Goal: Find specific page/section: Find specific page/section

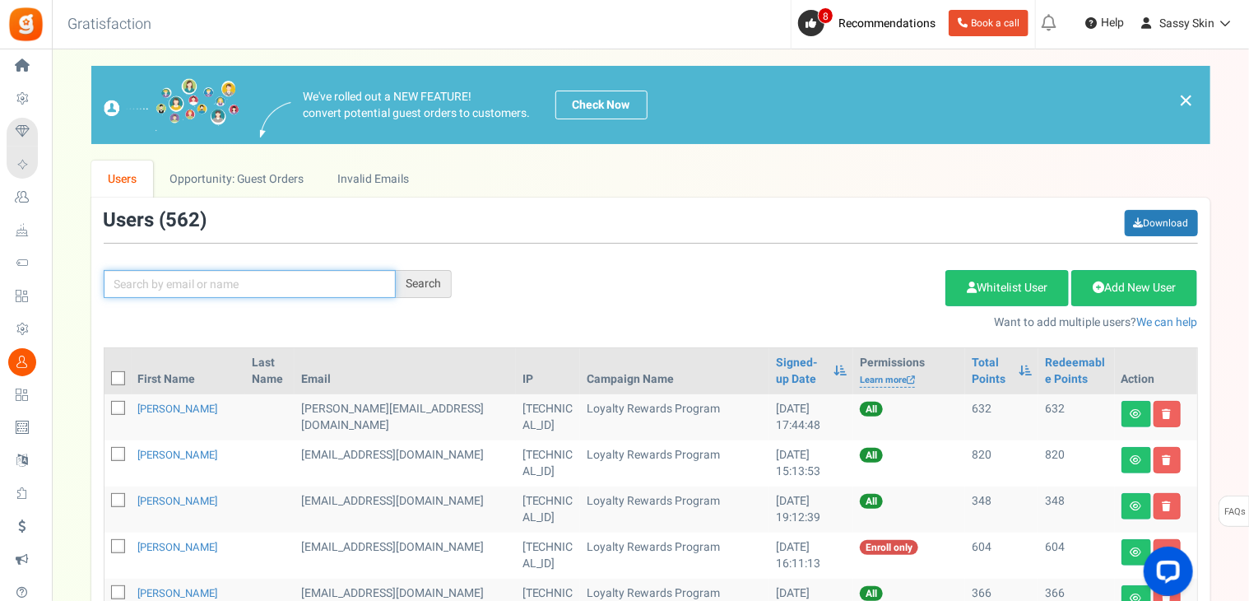
click at [135, 281] on input "text" at bounding box center [250, 284] width 292 height 28
click at [432, 273] on div "Search" at bounding box center [424, 284] width 56 height 28
click at [417, 285] on div "Search" at bounding box center [424, 284] width 56 height 28
click at [170, 282] on input "[PERSON_NAME]" at bounding box center [250, 284] width 292 height 28
type input "[PERSON_NAME]"
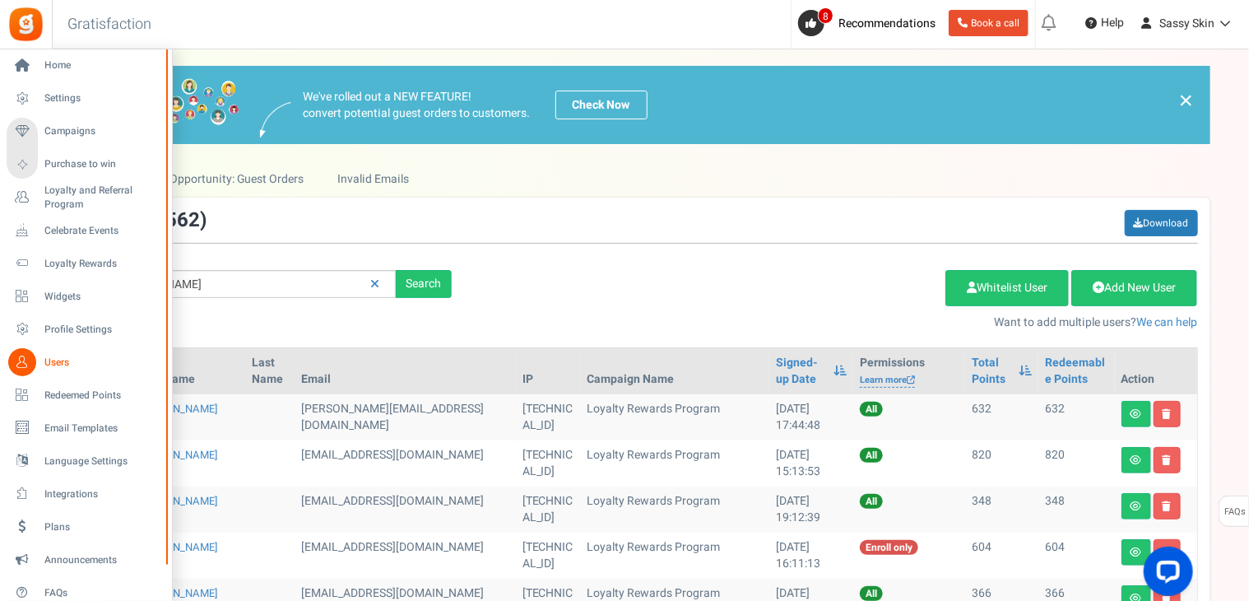
click at [59, 360] on span "Users" at bounding box center [101, 362] width 115 height 14
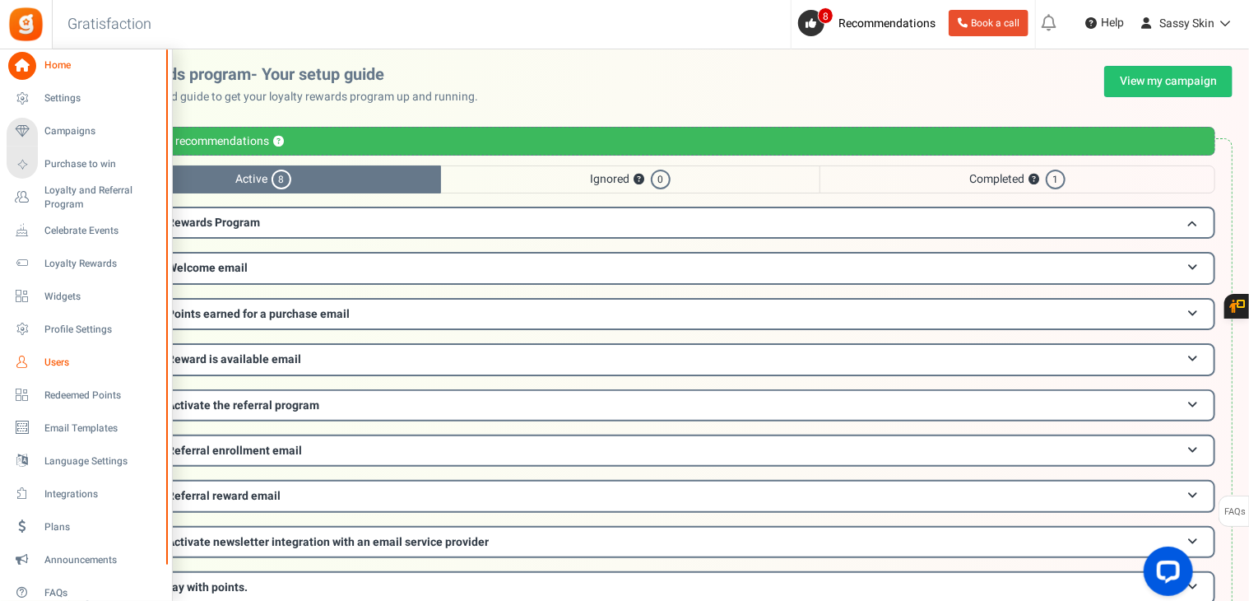
click at [49, 361] on span "Users" at bounding box center [101, 362] width 115 height 14
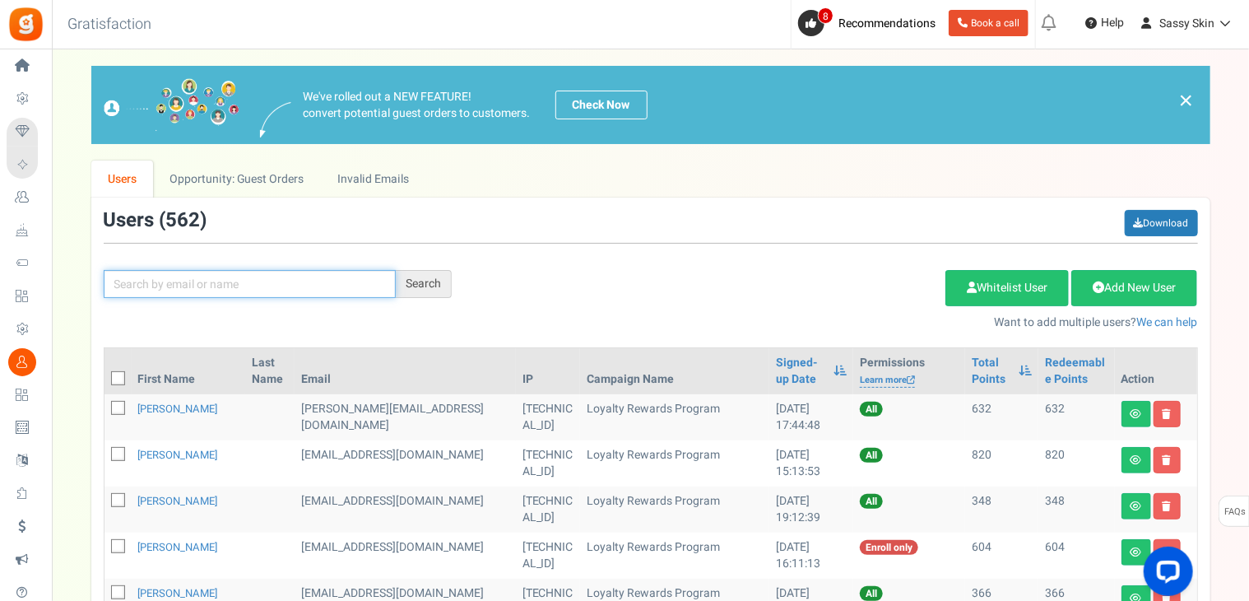
click at [193, 281] on input "text" at bounding box center [250, 284] width 292 height 28
type input "r"
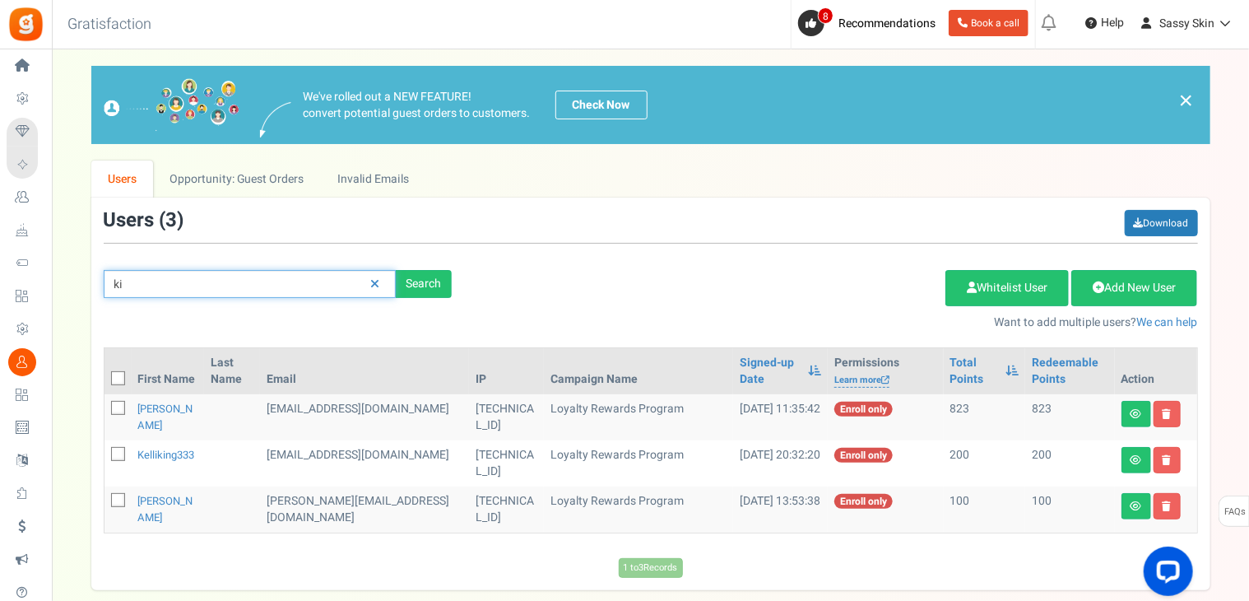
type input "k"
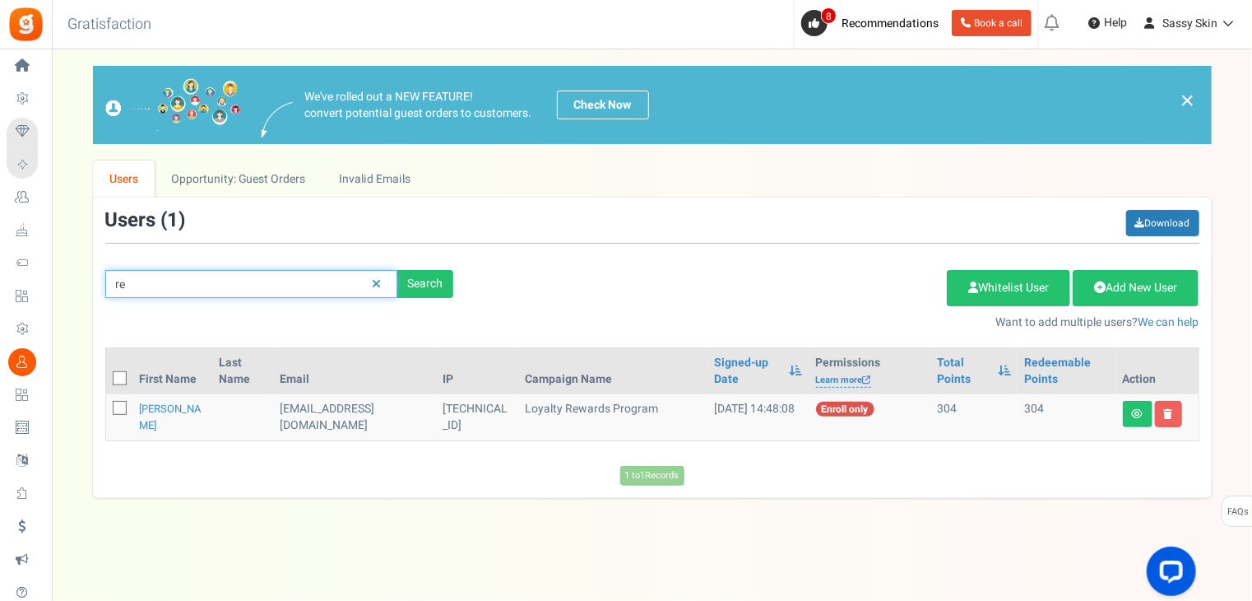
type input "r"
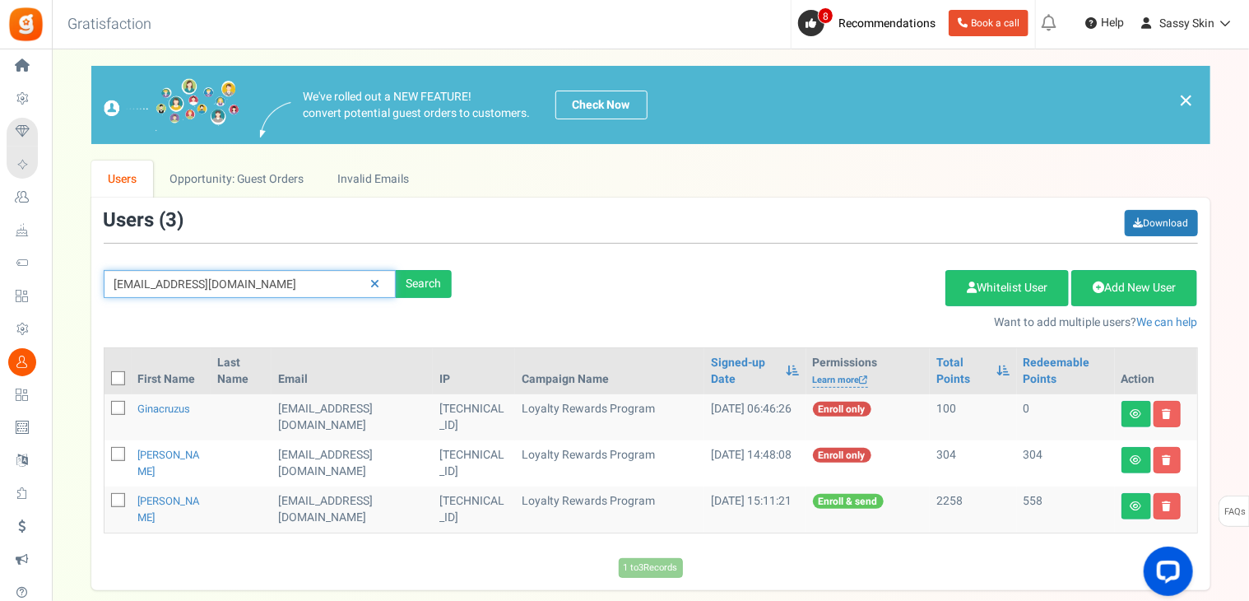
type input "ginakingiphone@gmail.com"
